Goal: Task Accomplishment & Management: Complete application form

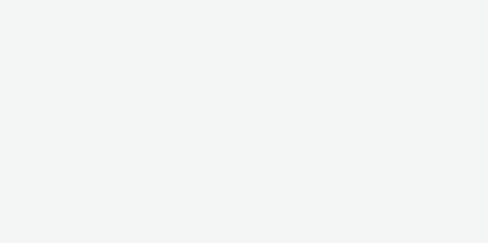
select select "6a9f09a4-7b7b-40b3-8e71-12b2a2313ff3"
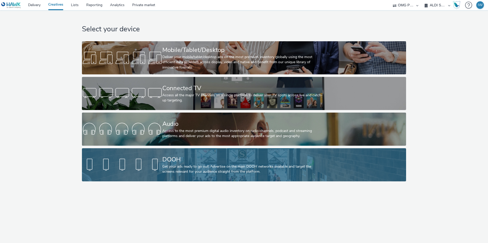
click at [206, 169] on div "Get your ads ready to go out! Advertise on the main DOOH networks available and…" at bounding box center [242, 169] width 161 height 10
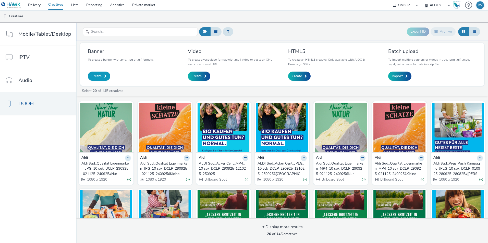
click at [101, 75] on link "Create" at bounding box center [99, 76] width 22 height 9
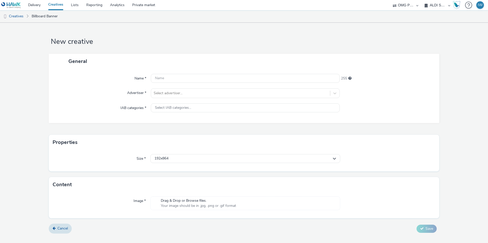
click at [184, 73] on div "Name * 255 Advertiser * Select advertiser... IAB categories * Select IAB catego…" at bounding box center [244, 96] width 390 height 54
click at [168, 73] on div "Name * 255 Advertiser * Select advertiser... IAB categories * Select IAB catego…" at bounding box center [244, 96] width 390 height 54
click at [169, 78] on input "text" at bounding box center [245, 78] width 189 height 9
paste input "Aldi Süd_SU-SUST Plattform 3.0-DOOH_Hoch_10 sek_DDN/Mall/CityNetwork/ECN_061020…"
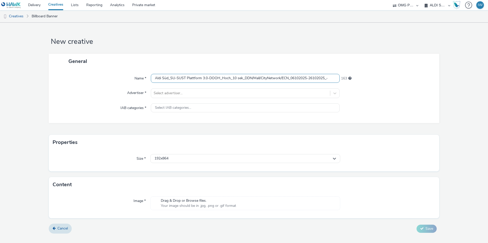
drag, startPoint x: 290, startPoint y: 77, endPoint x: 245, endPoint y: 79, distance: 44.7
click at [245, 79] on input "Aldi Süd_SU-SUST Plattform 3.0-DOOH_Hoch_10 sek_DDN/Mall/CityNetwork/ECN_061020…" at bounding box center [245, 78] width 189 height 9
click at [329, 81] on input "Aldi Süd_SU-SUST Plattform 3.0-DOOH_Hoch_10 sek_Wall_DCLB_06102025-26102025_-" at bounding box center [245, 78] width 189 height 9
click at [280, 90] on div at bounding box center [241, 93] width 174 height 6
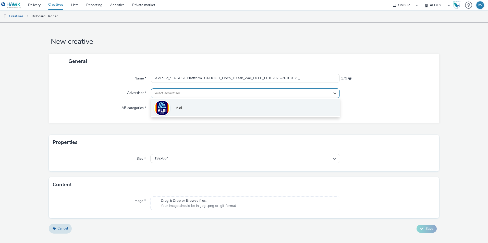
click at [217, 111] on li "Aldi" at bounding box center [245, 107] width 189 height 17
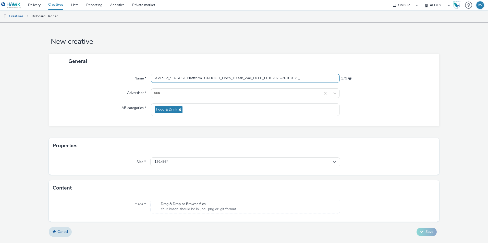
drag, startPoint x: 321, startPoint y: 86, endPoint x: 319, endPoint y: 83, distance: 4.0
click at [321, 85] on div "Name * Aldi Süd_SU-SUST Plattform 3.0-DOOH_Hoch_10 sek_Wall_DCLB_06102025-26102…" at bounding box center [244, 98] width 390 height 58
click at [318, 83] on input "Aldi Süd_SU-SUST Plattform 3.0-DOOH_Hoch_10 sek_Wall_DCLB_06102025-26102025_" at bounding box center [245, 78] width 189 height 9
type input "Aldi Süd_SU-SUST Plattform 3.0-DOOH_Hoch_10 sek_Wall_DCLB_06102025-26102025_BIO"
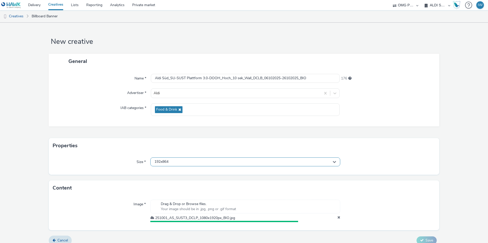
click at [172, 163] on div "192x864" at bounding box center [245, 162] width 190 height 9
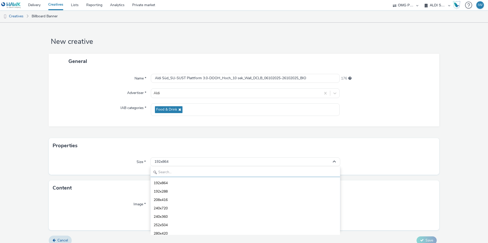
click at [172, 174] on input "text" at bounding box center [245, 172] width 189 height 9
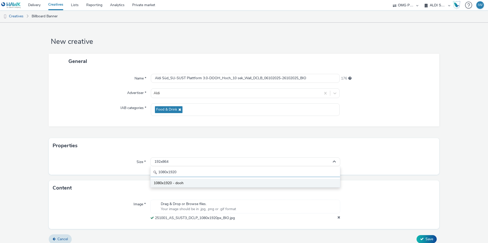
type input "1080x1920"
click at [234, 182] on li "1080x1920 - dooh" at bounding box center [245, 183] width 189 height 8
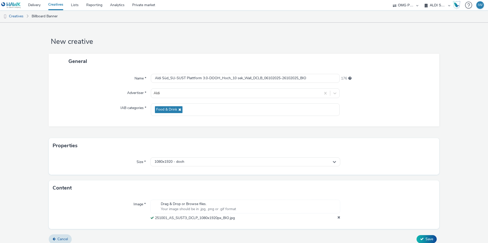
scroll to position [5, 0]
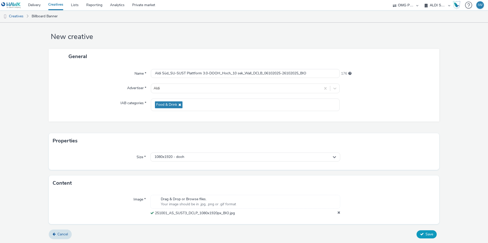
click at [425, 234] on span "Save" at bounding box center [429, 234] width 8 height 5
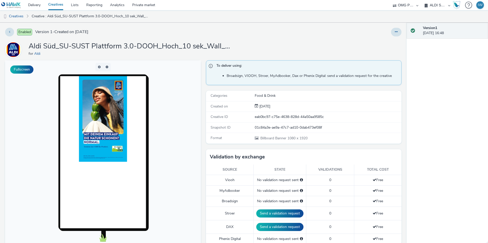
click at [60, 7] on link "Creatives" at bounding box center [55, 5] width 23 height 10
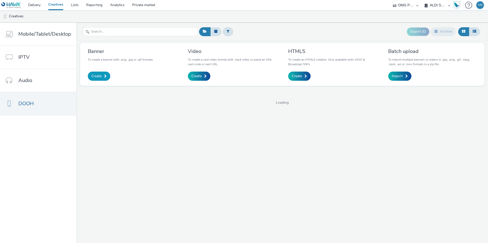
click at [95, 79] on span "Create" at bounding box center [96, 76] width 10 height 5
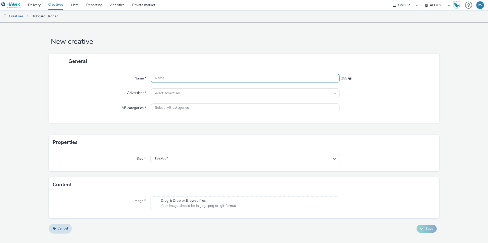
click at [175, 77] on input "text" at bounding box center [245, 78] width 189 height 9
click at [176, 77] on input "text" at bounding box center [245, 78] width 189 height 9
click at [179, 72] on div "Name * 255 Advertiser * Select advertiser... IAB categories * Select IAB catego…" at bounding box center [244, 96] width 390 height 54
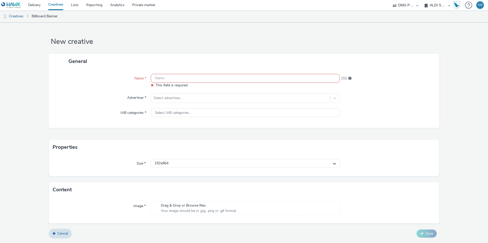
click at [177, 77] on input "text" at bounding box center [245, 78] width 189 height 9
click at [189, 79] on input "text" at bounding box center [245, 78] width 189 height 9
paste input "Aldi Süd_SU-SUST Plattform 3.0-DOOH_Hoch_10 sek_DDN/Mall/CityNetwork/ECN_061020…"
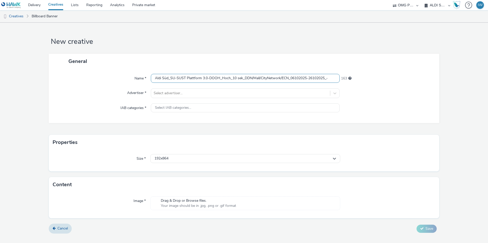
drag, startPoint x: 245, startPoint y: 77, endPoint x: 288, endPoint y: 78, distance: 42.9
click at [288, 78] on input "Aldi Süd_SU-SUST Plattform 3.0-DOOH_Hoch_10 sek_DDN/Mall/CityNetwork/ECN_061020…" at bounding box center [245, 78] width 189 height 9
click at [320, 73] on div "Name * Aldi Süd_SU-SUST Plattform 3.0-DOOH_Hoch_10 sek_Wall_DCLB_06102025-26102…" at bounding box center [244, 96] width 390 height 54
drag, startPoint x: 318, startPoint y: 76, endPoint x: 338, endPoint y: 75, distance: 19.7
click at [320, 76] on input "Aldi Süd_SU-SUST Plattform 3.0-DOOH_Hoch_10 sek_Wall_DCLB_06102025-26102025_-" at bounding box center [245, 78] width 189 height 9
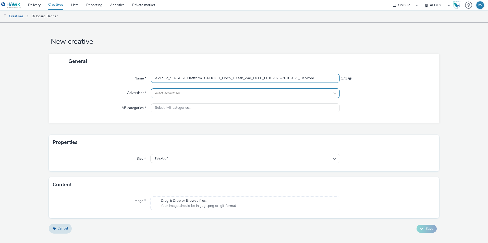
type input "Aldi Süd_SU-SUST Plattform 3.0-DOOH_Hoch_10 sek_Wall_DCLB_06102025-26102025_Tie…"
click at [218, 89] on div "Select advertiser..." at bounding box center [245, 94] width 189 height 10
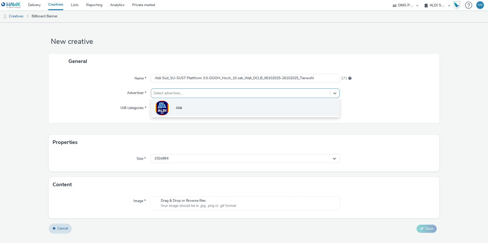
click at [192, 110] on li "Aldi" at bounding box center [245, 107] width 189 height 17
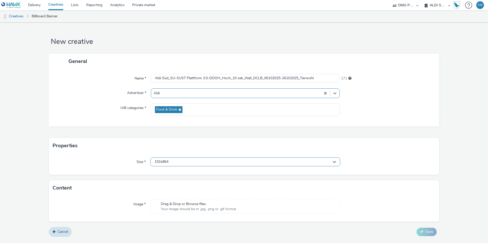
click at [172, 161] on div "192x864" at bounding box center [245, 162] width 190 height 9
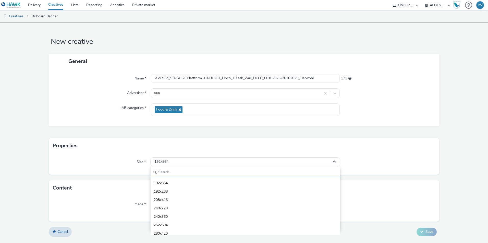
click at [172, 167] on div "192x864 192x288 208x416 240x720 240x360 252x504 280x420 288x420 305x433 312x469…" at bounding box center [245, 199] width 190 height 64
click at [172, 170] on div "Size * 192x864 192x864 192x288 208x416 240x720 240x360 252x504 280x420 288x420 …" at bounding box center [244, 164] width 390 height 21
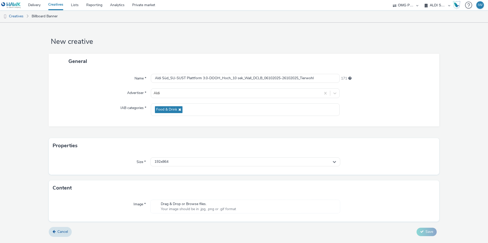
drag, startPoint x: 168, startPoint y: 162, endPoint x: 168, endPoint y: 169, distance: 7.4
click at [168, 163] on span "192x864" at bounding box center [161, 162] width 14 height 4
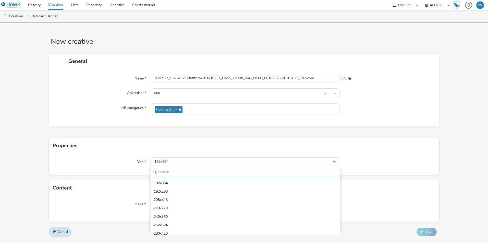
click at [168, 174] on input "text" at bounding box center [245, 172] width 189 height 9
type input "s"
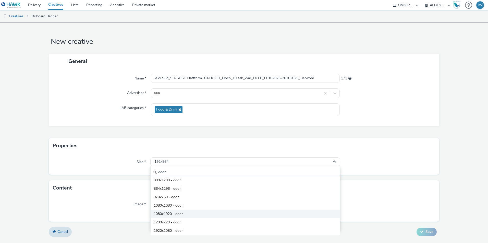
type input "dooh"
click at [166, 212] on span "1080x1920 - dooh" at bounding box center [169, 214] width 30 height 5
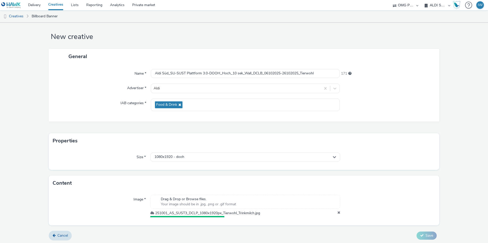
scroll to position [6, 0]
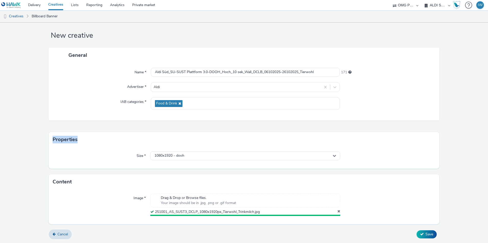
click at [100, 140] on div "Properties" at bounding box center [244, 139] width 390 height 15
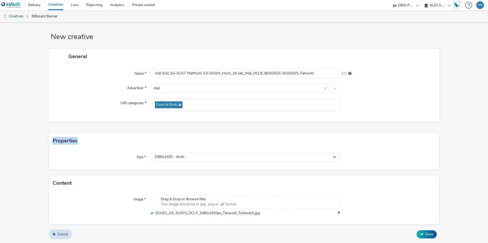
scroll to position [5, 0]
click at [100, 140] on div "Properties" at bounding box center [244, 140] width 390 height 15
click at [419, 237] on button "Save" at bounding box center [426, 235] width 20 height 8
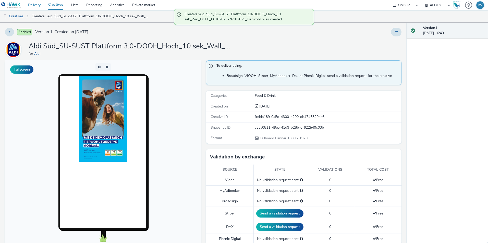
click at [33, 6] on link "Delivery" at bounding box center [34, 5] width 20 height 10
